Goal: Task Accomplishment & Management: Use online tool/utility

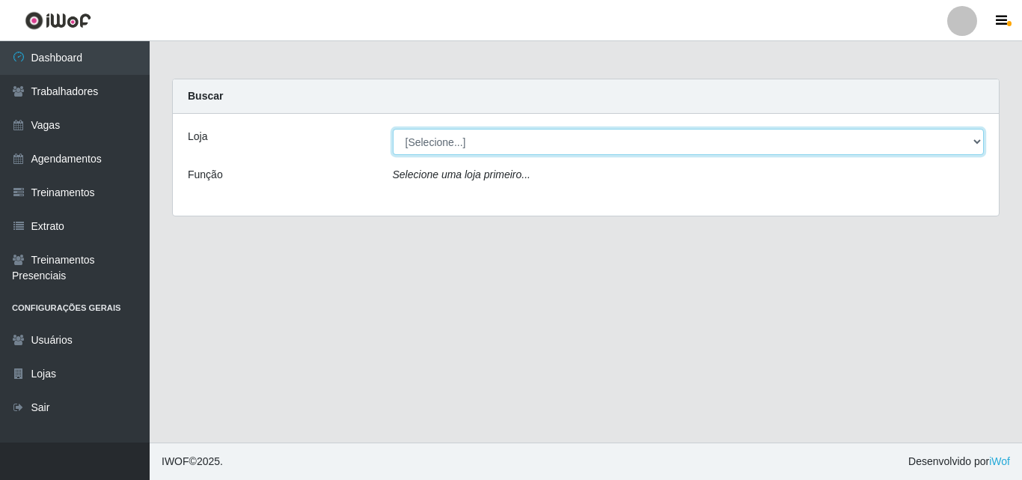
click at [982, 141] on select "[Selecione...] Castelinho Supermercado" at bounding box center [689, 142] width 592 height 26
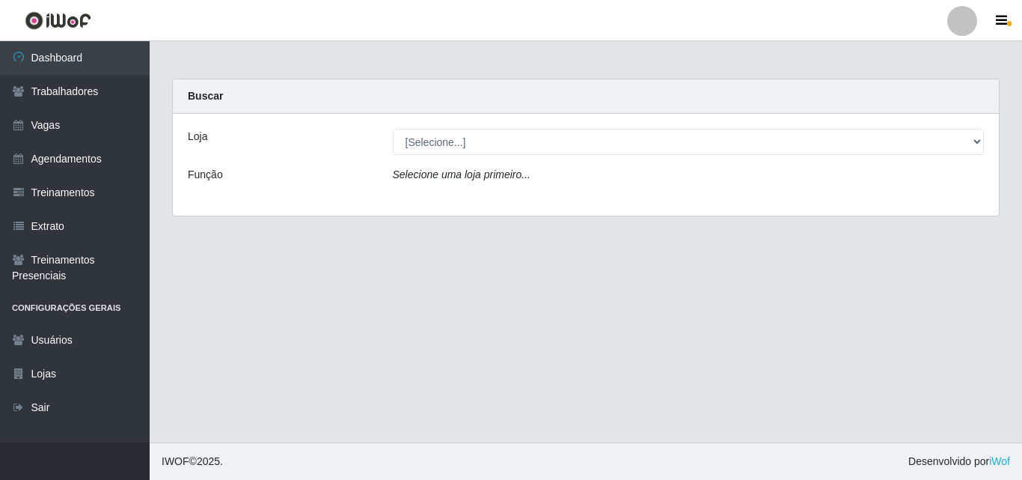
click at [692, 202] on div "Loja [Selecione...] Castelinho Supermercado Função Selecione uma loja primeiro.…" at bounding box center [586, 165] width 826 height 102
click at [457, 180] on icon "Selecione uma loja primeiro..." at bounding box center [462, 174] width 138 height 12
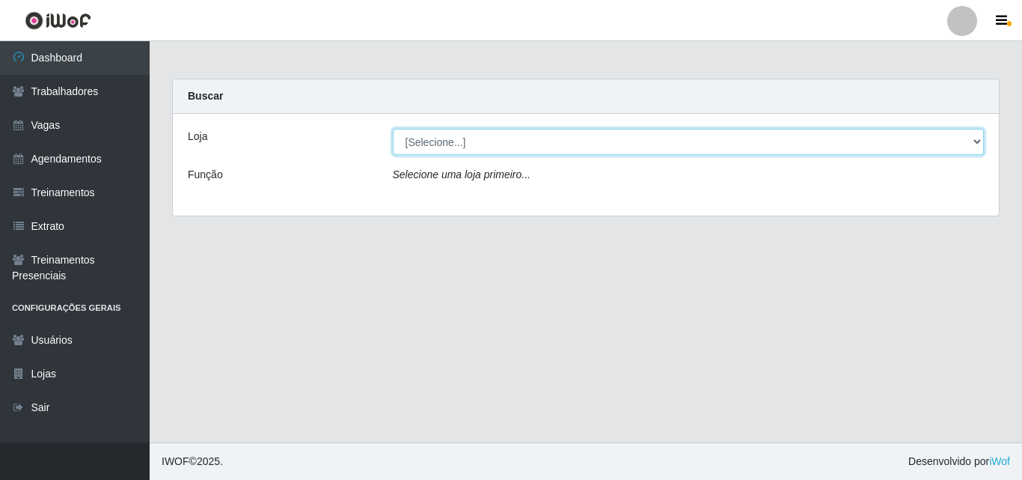
drag, startPoint x: 976, startPoint y: 140, endPoint x: 968, endPoint y: 142, distance: 7.8
click at [976, 140] on select "[Selecione...] Castelinho Supermercado" at bounding box center [689, 142] width 592 height 26
select select "377"
click at [393, 129] on select "[Selecione...] Castelinho Supermercado" at bounding box center [689, 142] width 592 height 26
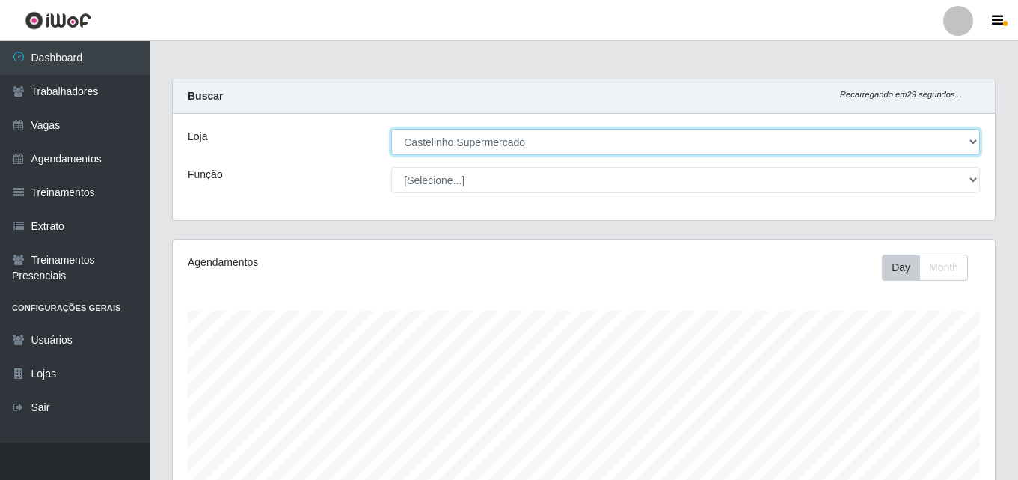
scroll to position [311, 822]
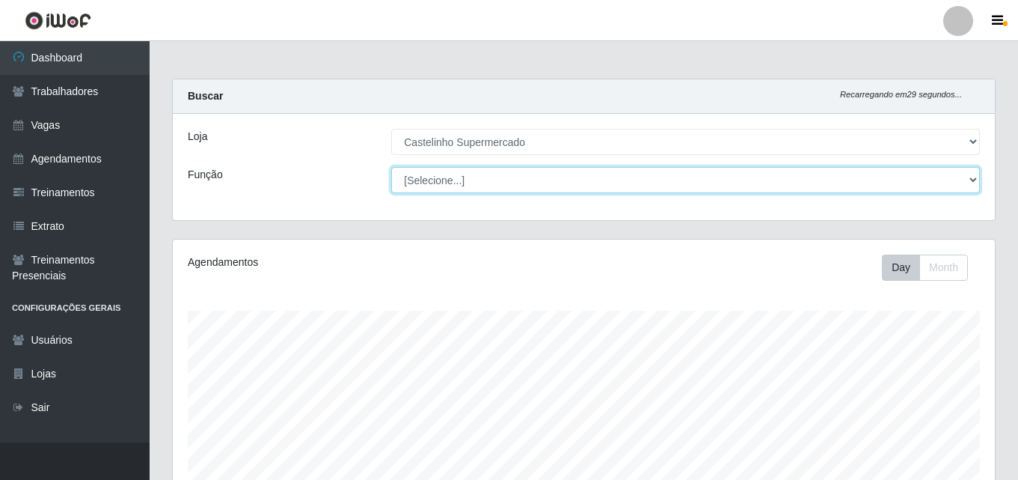
click at [438, 180] on select "[Selecione...] ASG ASG + ASG ++ Balconista de Açougue Balconista de Açougue + B…" at bounding box center [685, 180] width 589 height 26
select select "70"
click at [391, 167] on select "[Selecione...] ASG ASG + ASG ++ Balconista de Açougue Balconista de Açougue + B…" at bounding box center [685, 180] width 589 height 26
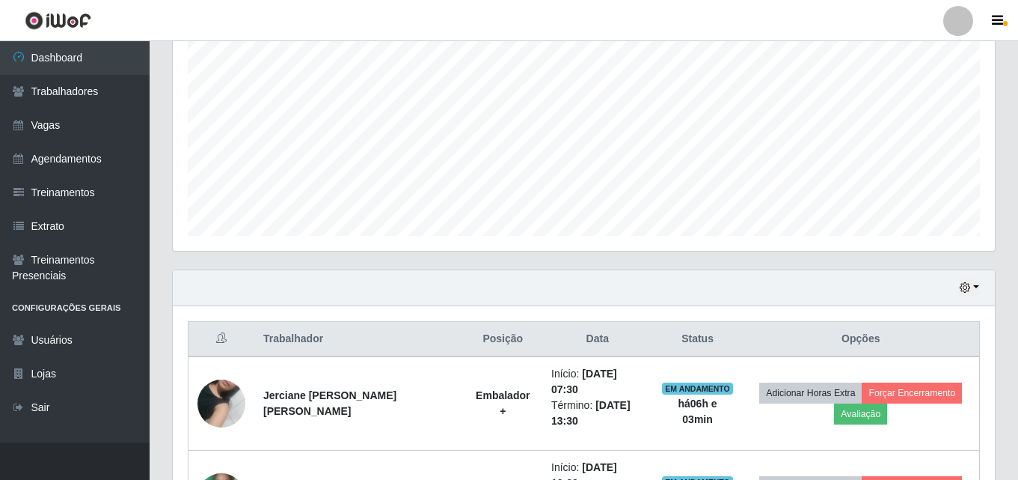
scroll to position [524, 0]
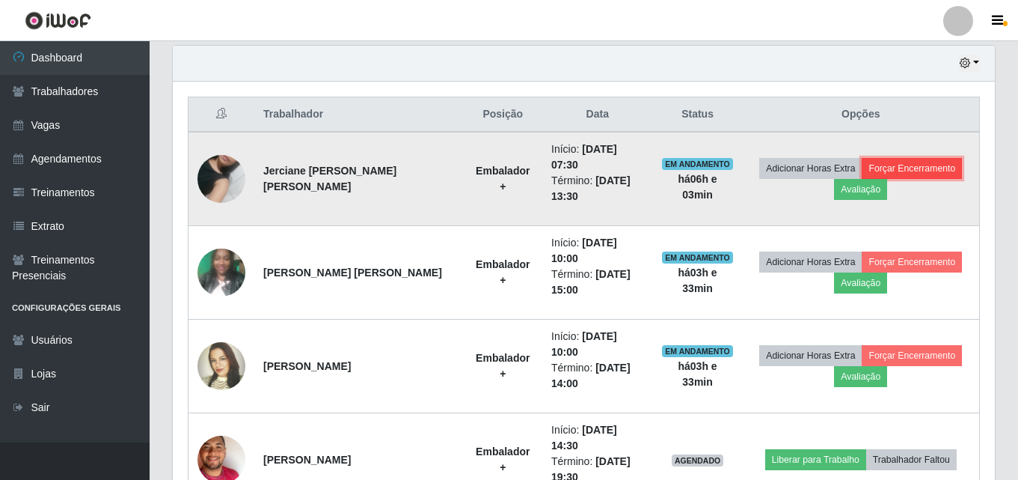
click at [896, 158] on button "Forçar Encerramento" at bounding box center [912, 168] width 100 height 21
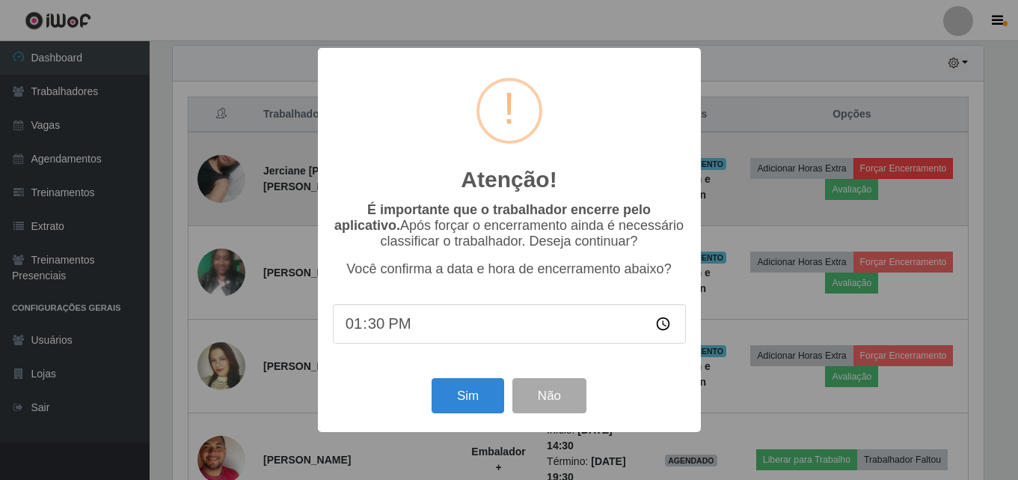
scroll to position [311, 815]
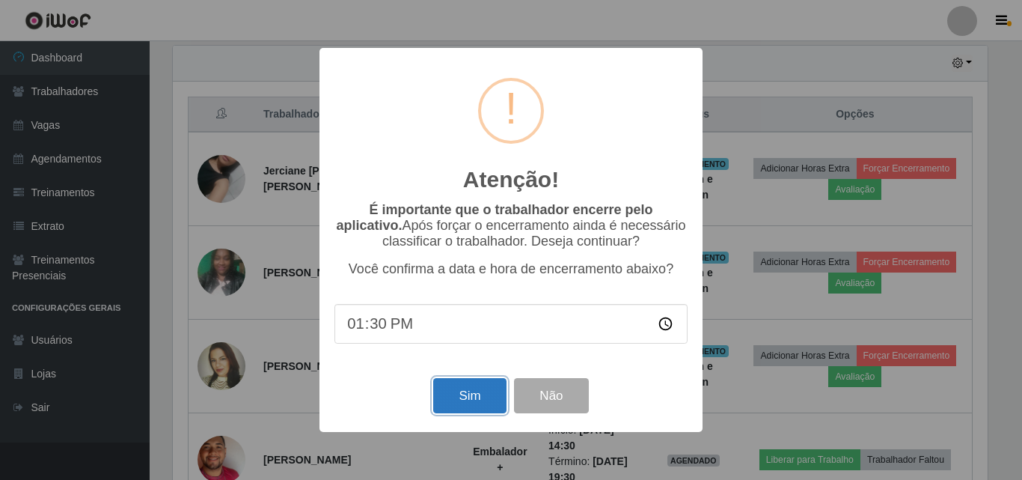
click at [471, 408] on button "Sim" at bounding box center [469, 395] width 73 height 35
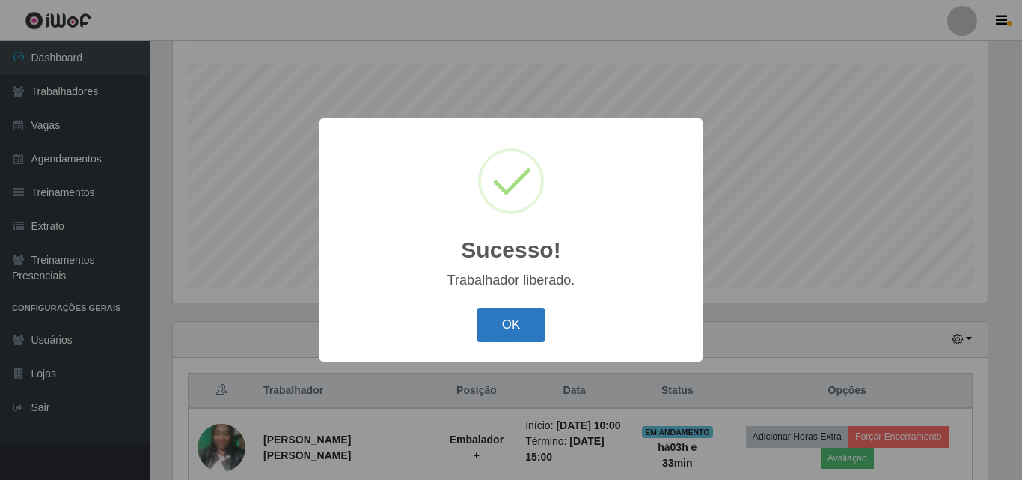
click at [500, 323] on button "OK" at bounding box center [512, 325] width 70 height 35
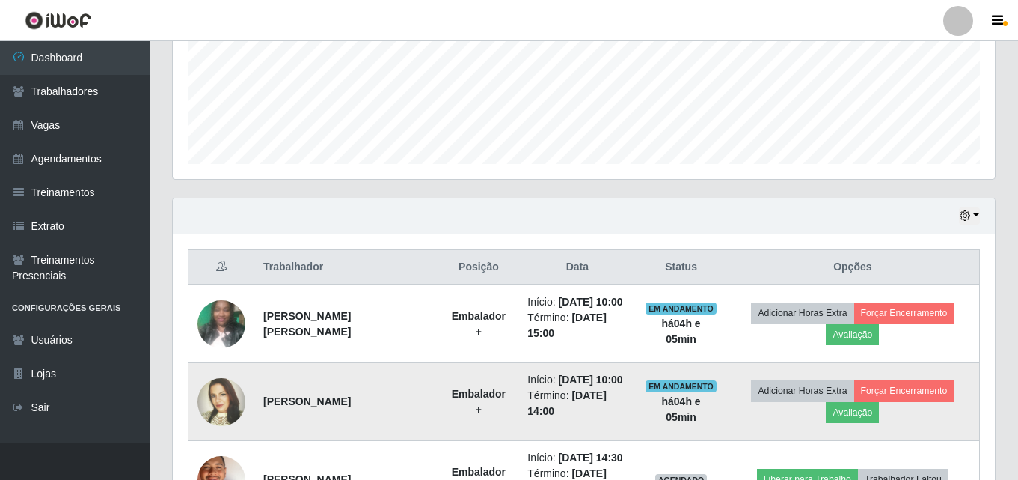
scroll to position [397, 0]
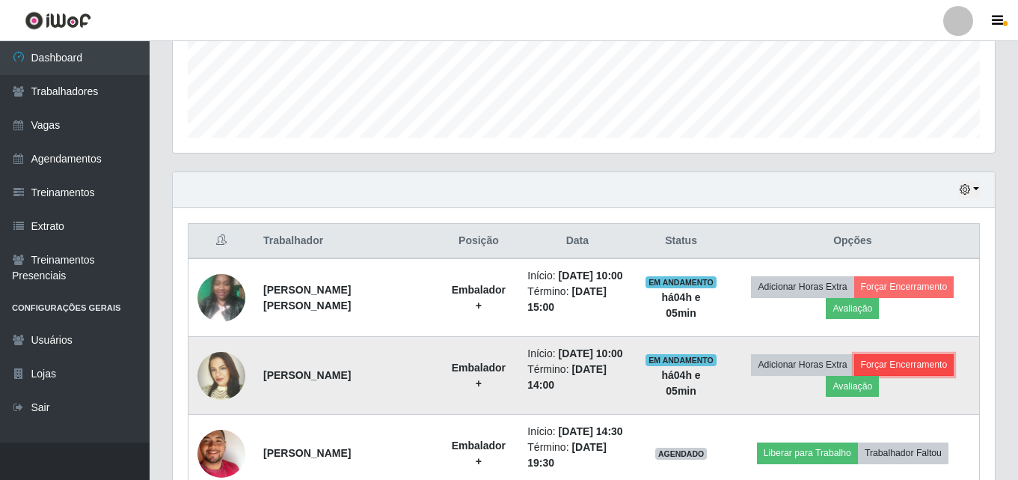
click at [888, 369] on button "Forçar Encerramento" at bounding box center [905, 364] width 100 height 21
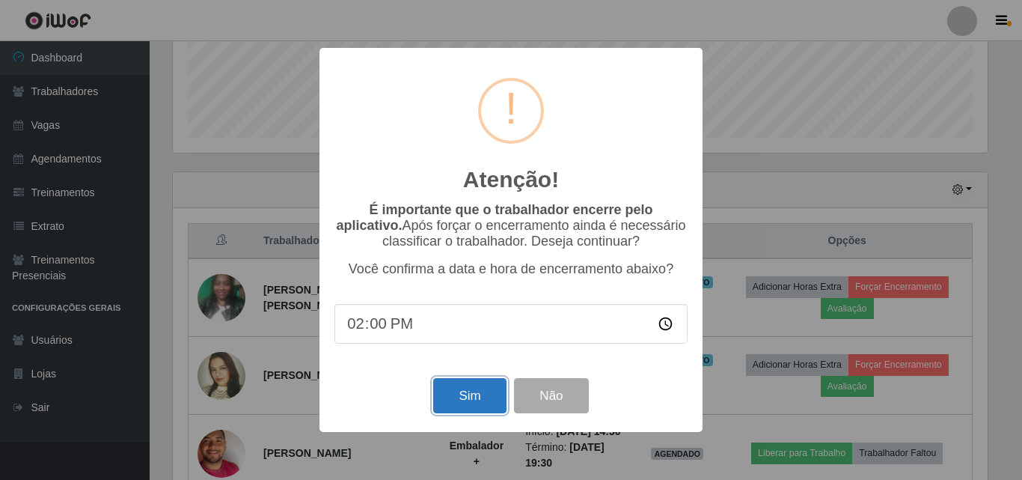
click at [467, 404] on button "Sim" at bounding box center [469, 395] width 73 height 35
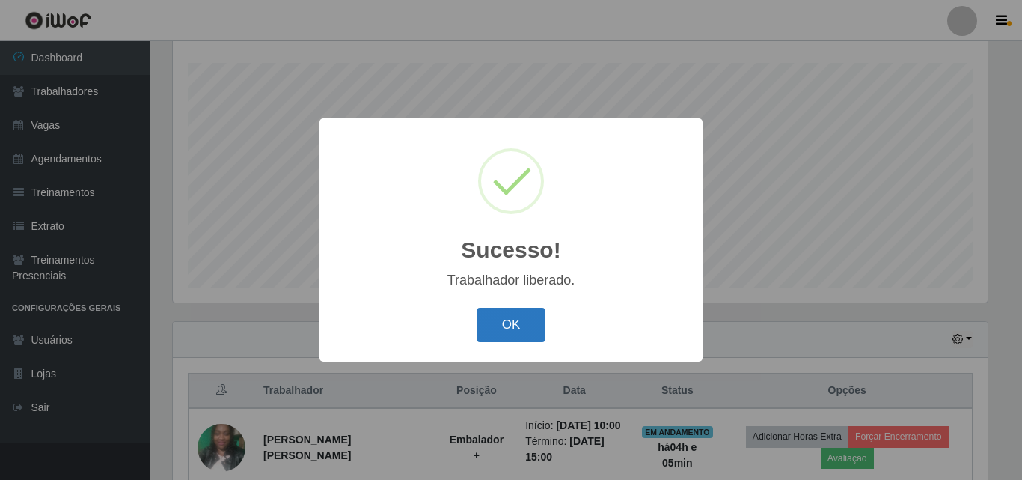
click at [507, 334] on button "OK" at bounding box center [512, 325] width 70 height 35
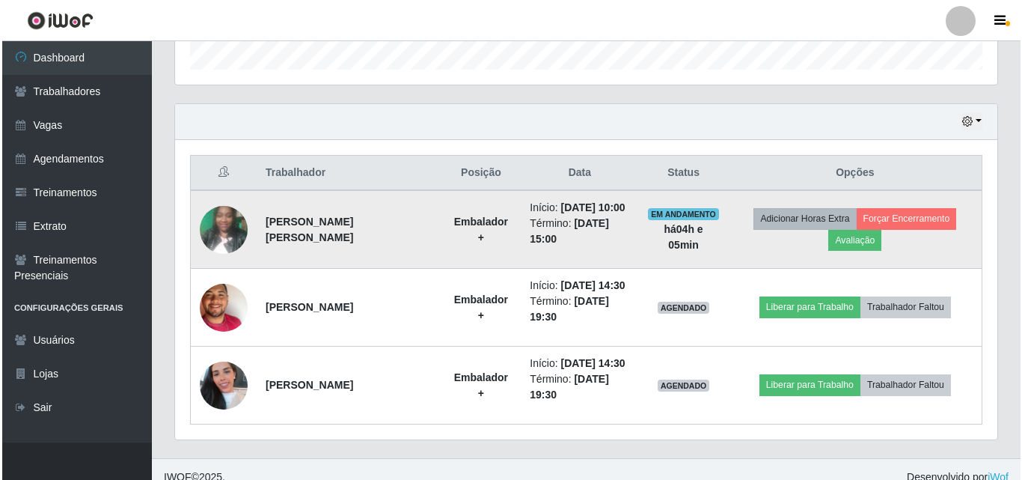
scroll to position [481, 0]
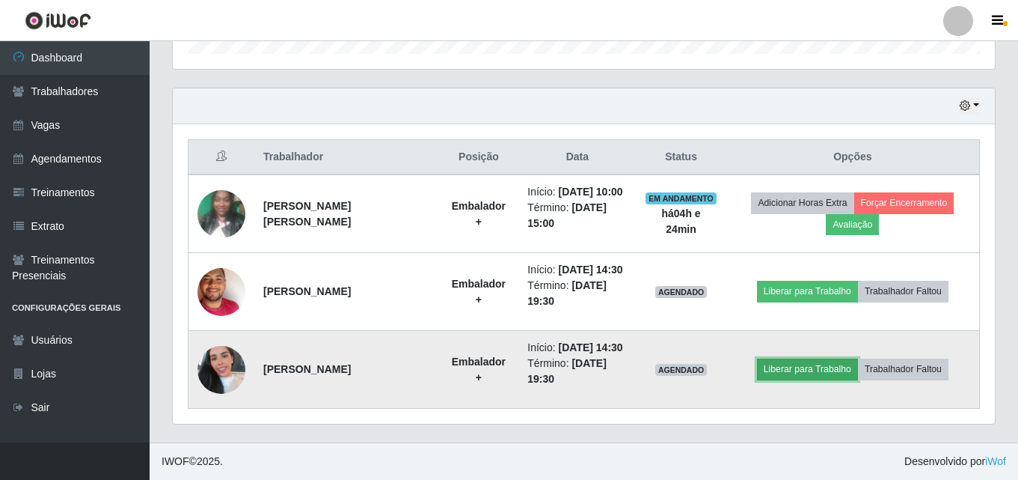
click at [785, 367] on button "Liberar para Trabalho" at bounding box center [807, 368] width 101 height 21
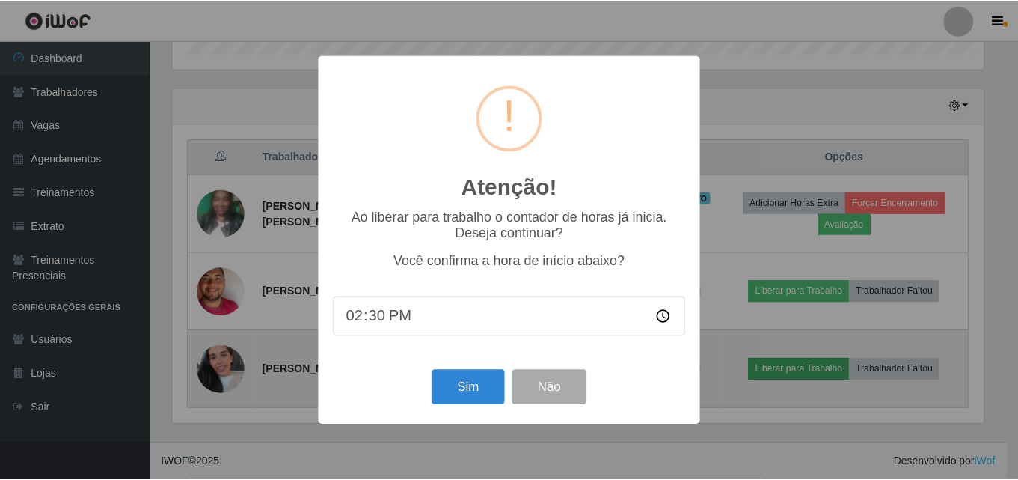
scroll to position [311, 815]
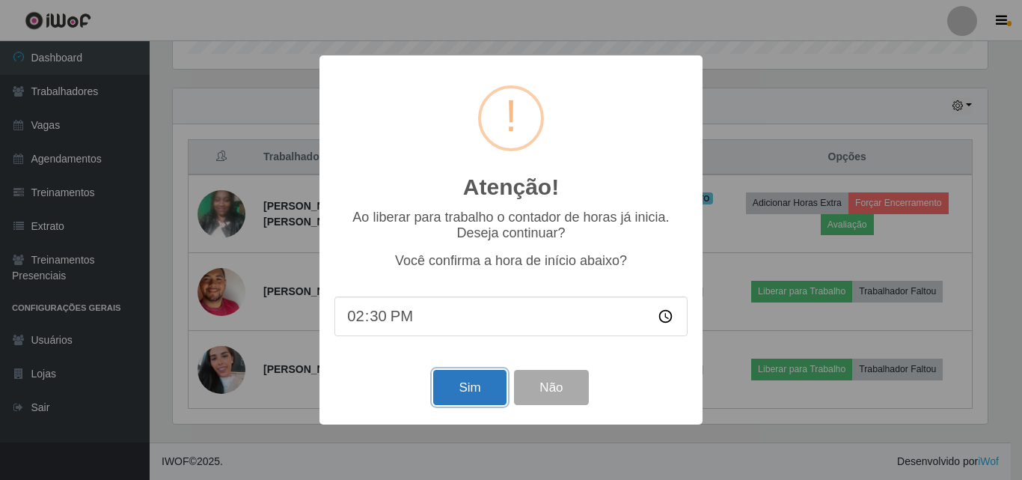
click at [451, 387] on button "Sim" at bounding box center [469, 387] width 73 height 35
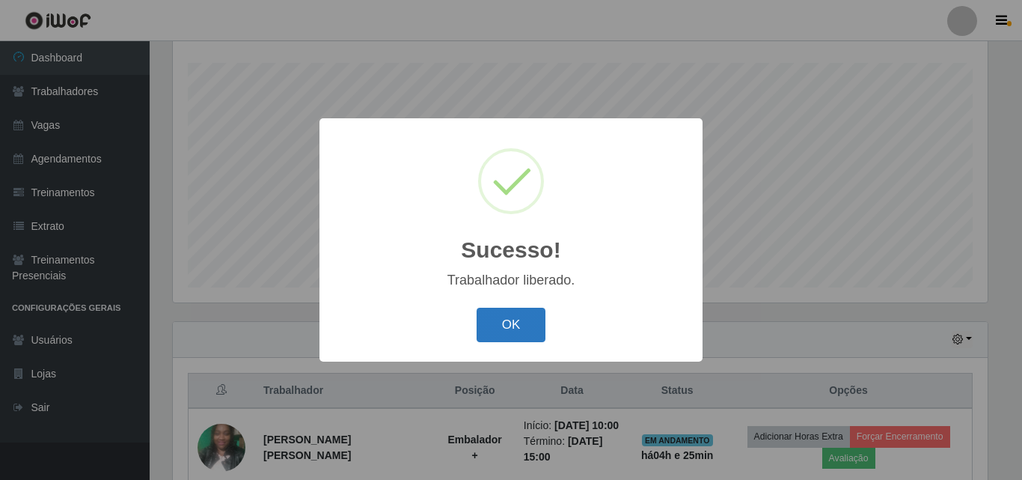
click at [495, 321] on button "OK" at bounding box center [512, 325] width 70 height 35
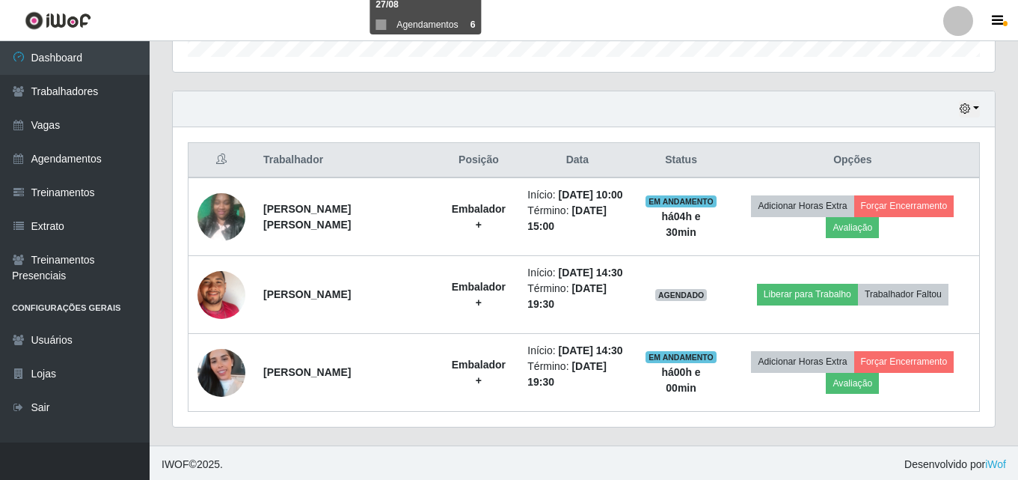
scroll to position [481, 0]
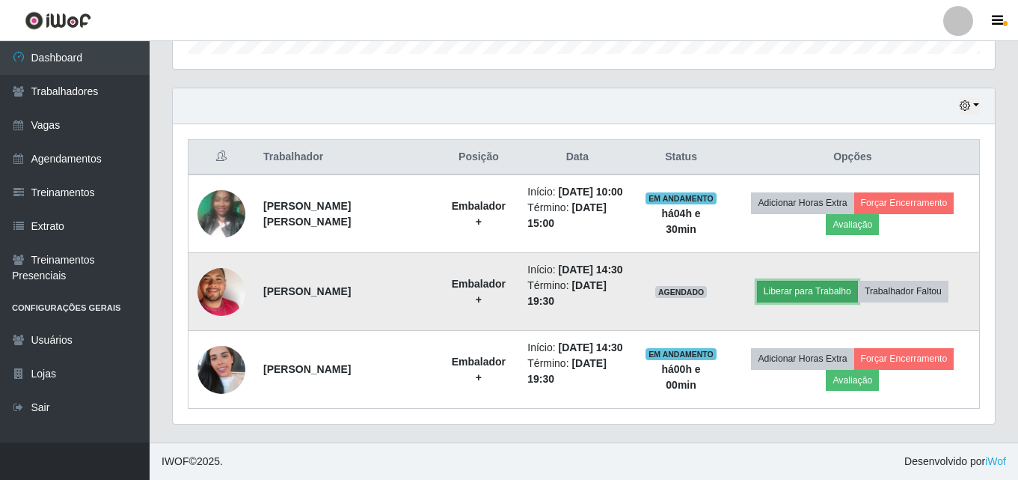
click at [801, 294] on button "Liberar para Trabalho" at bounding box center [807, 291] width 101 height 21
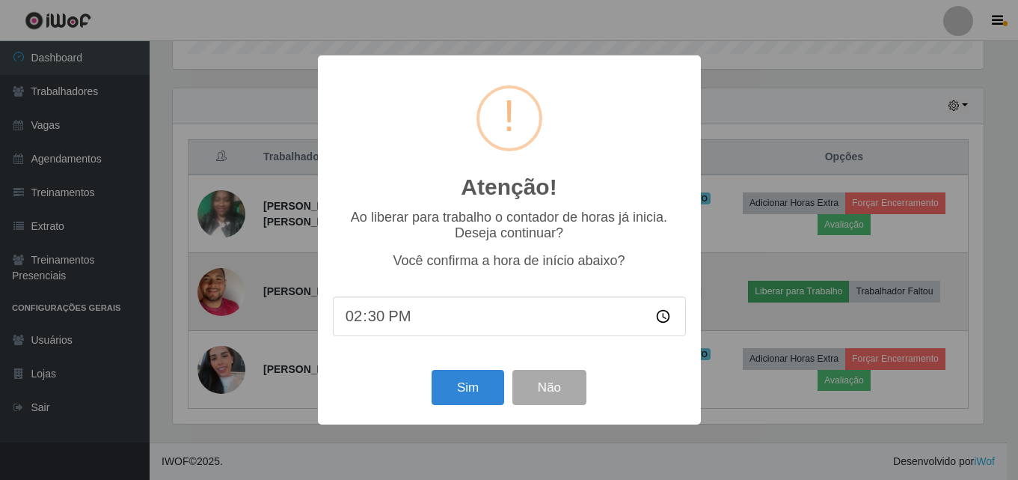
scroll to position [311, 815]
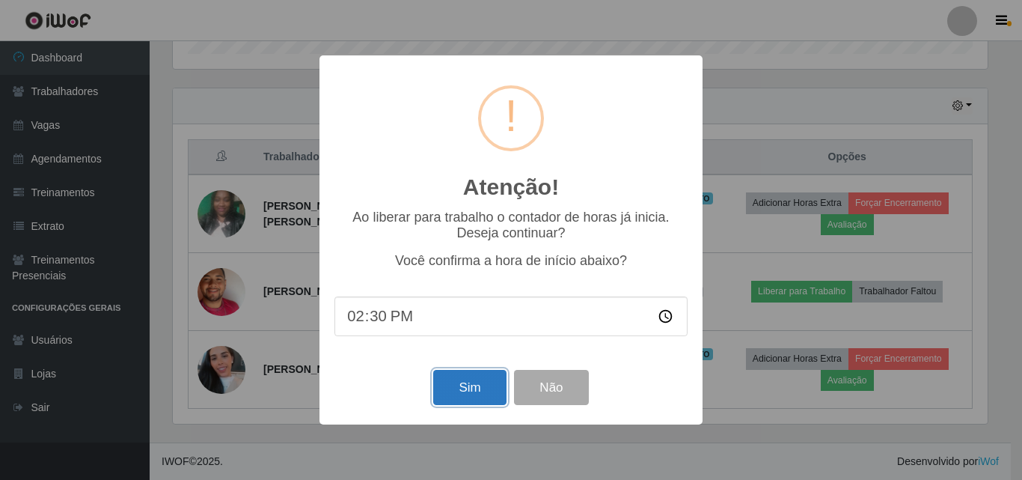
click at [469, 385] on button "Sim" at bounding box center [469, 387] width 73 height 35
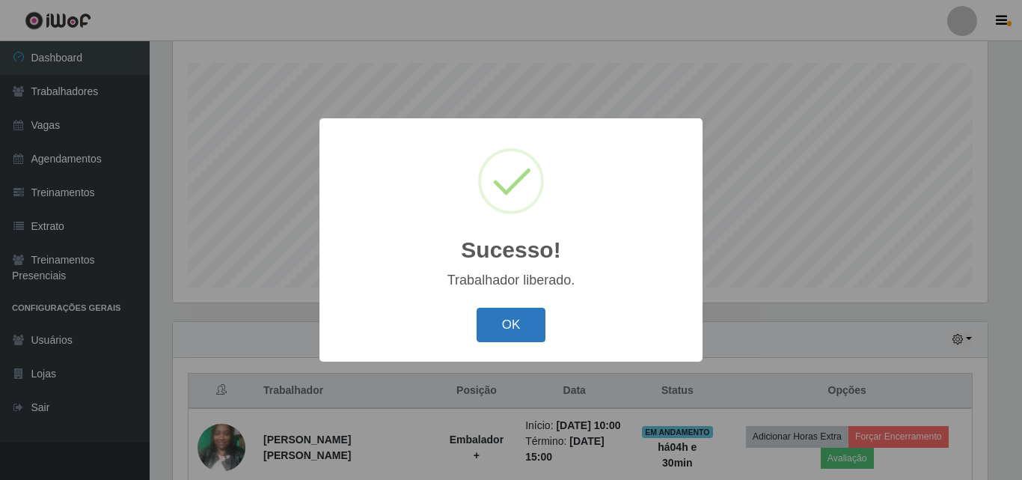
click at [520, 325] on button "OK" at bounding box center [512, 325] width 70 height 35
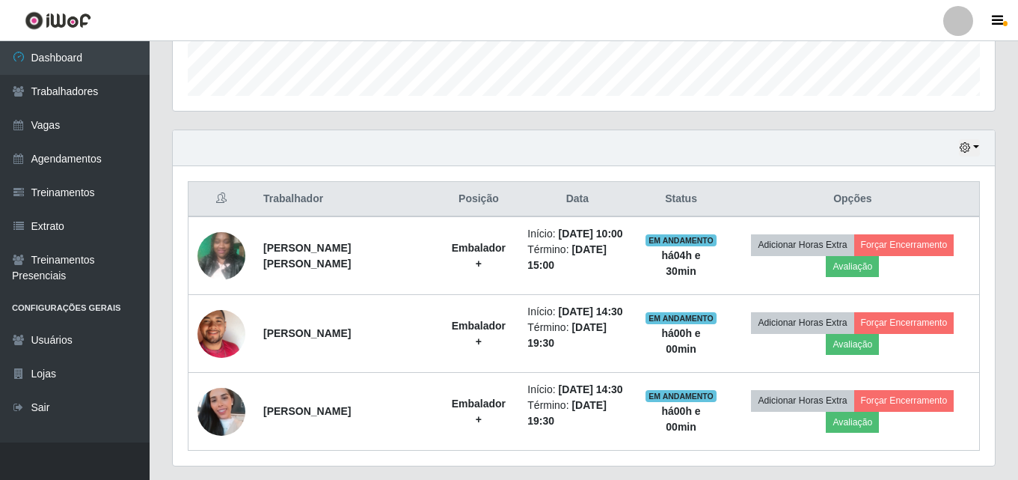
scroll to position [472, 0]
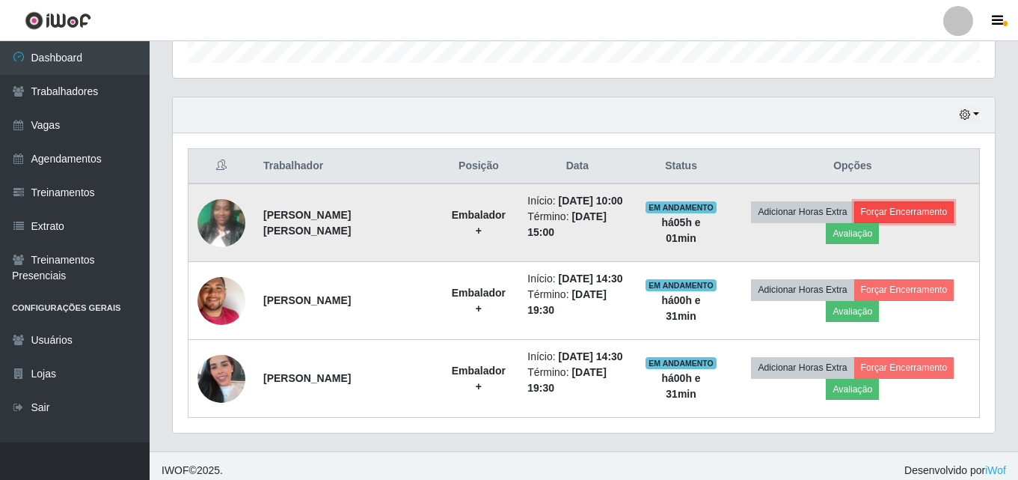
click at [878, 213] on button "Forçar Encerramento" at bounding box center [905, 211] width 100 height 21
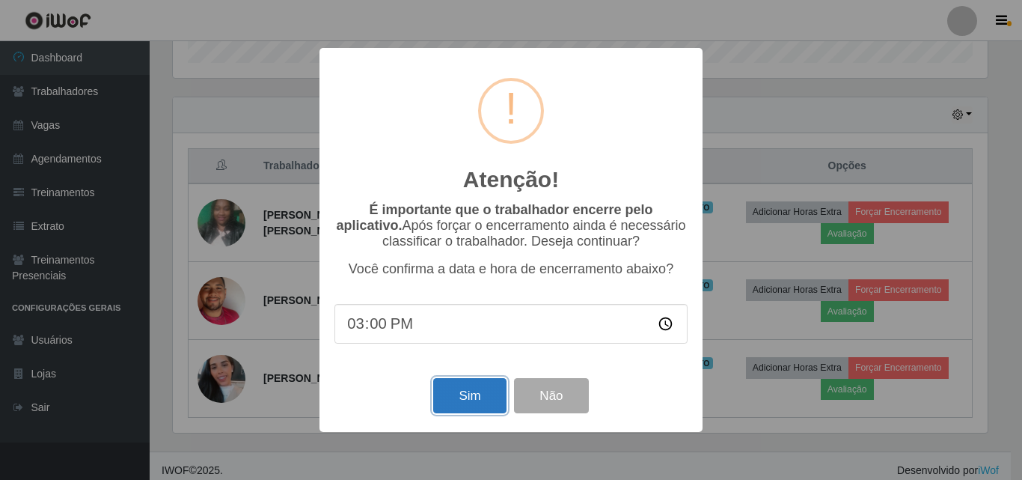
click at [487, 399] on button "Sim" at bounding box center [469, 395] width 73 height 35
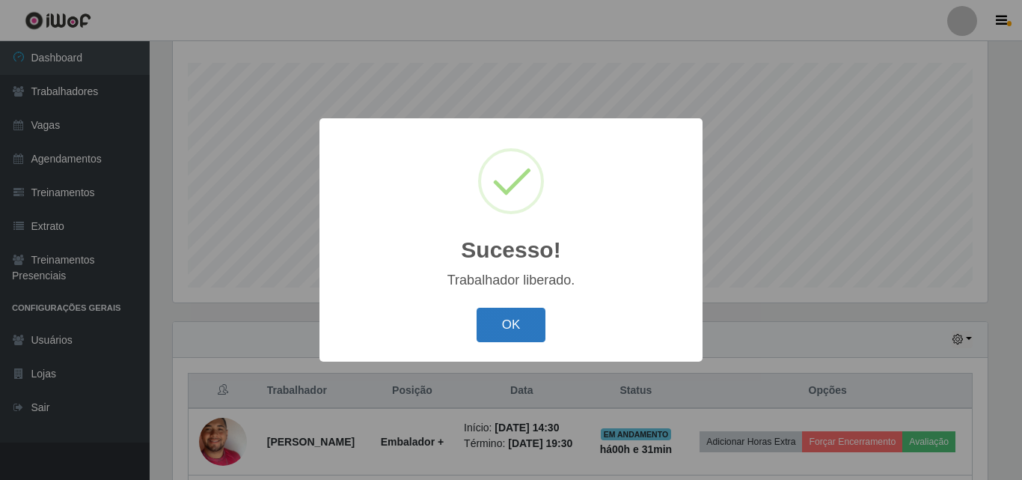
click at [490, 330] on button "OK" at bounding box center [512, 325] width 70 height 35
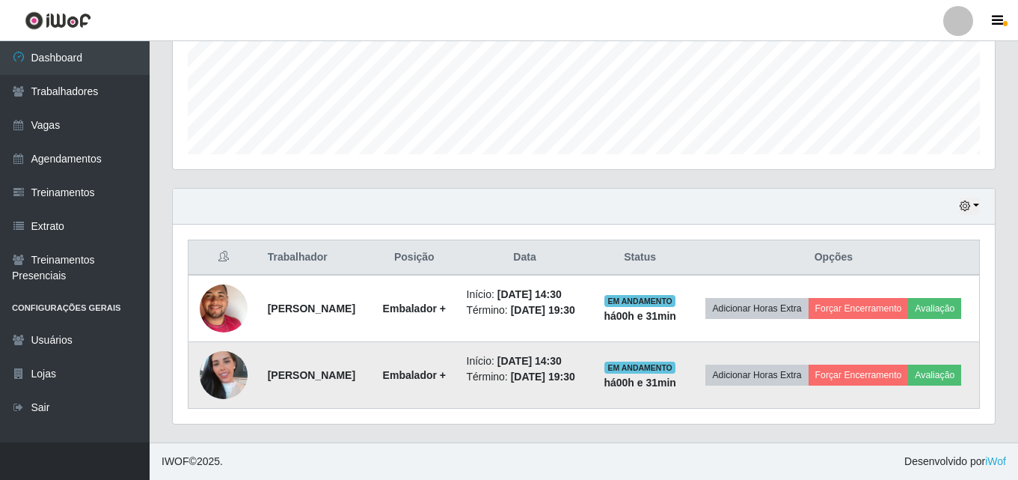
scroll to position [403, 0]
